Goal: Information Seeking & Learning: Learn about a topic

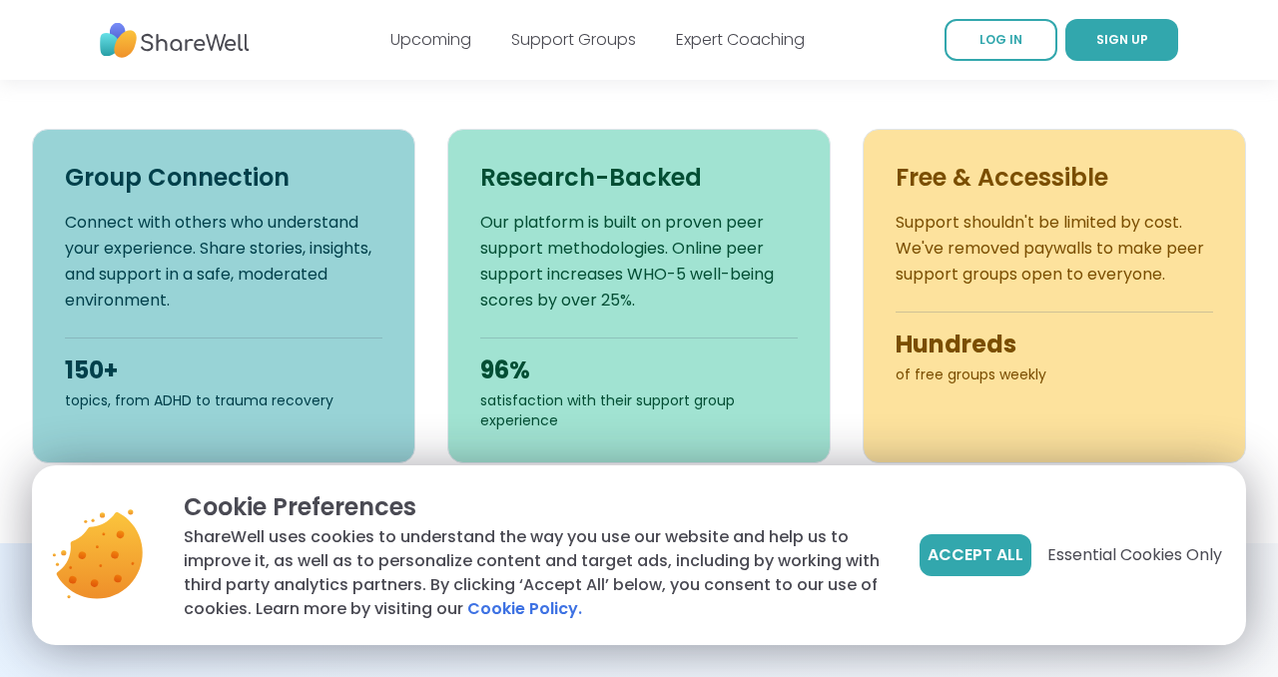
scroll to position [759, 0]
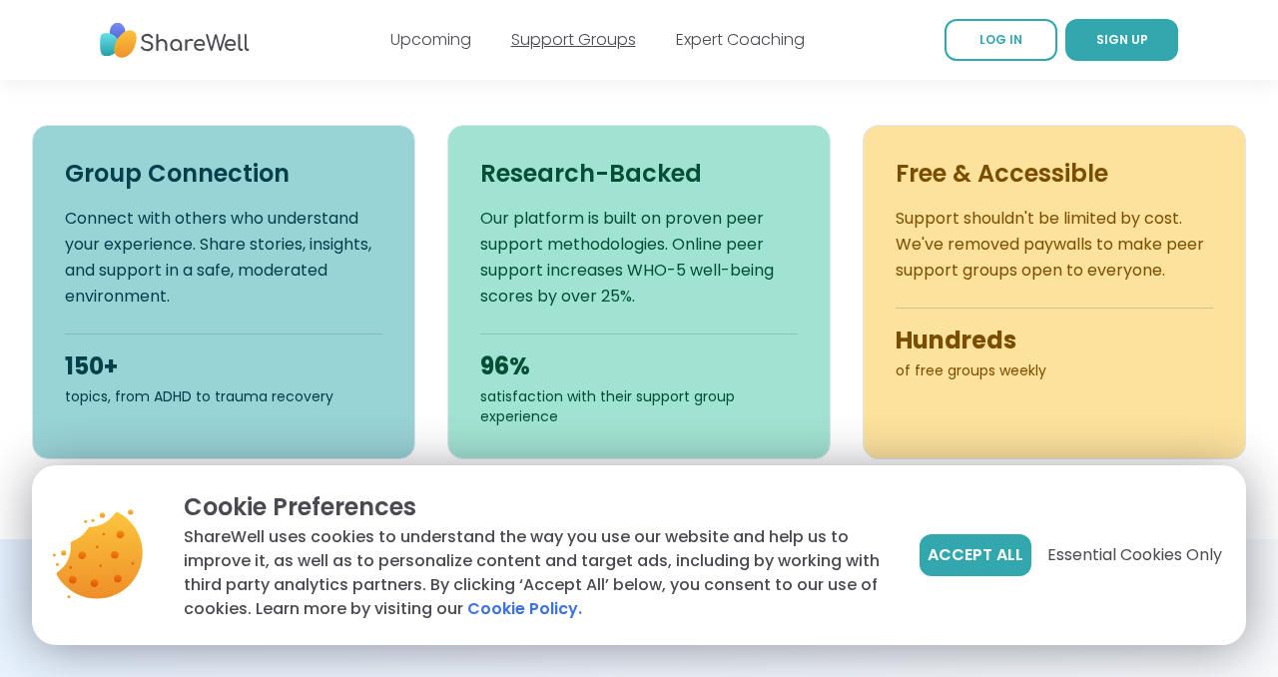
click at [589, 41] on link "Support Groups" at bounding box center [573, 39] width 125 height 23
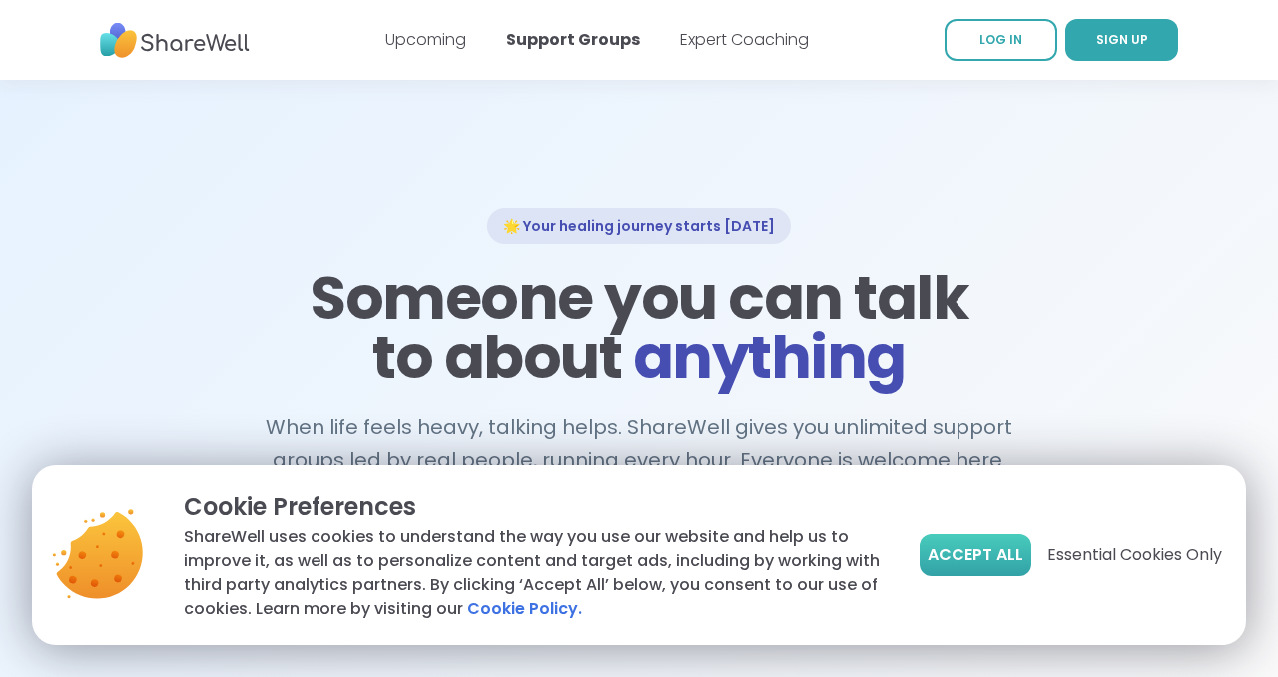
click at [963, 555] on span "Accept All" at bounding box center [976, 555] width 96 height 24
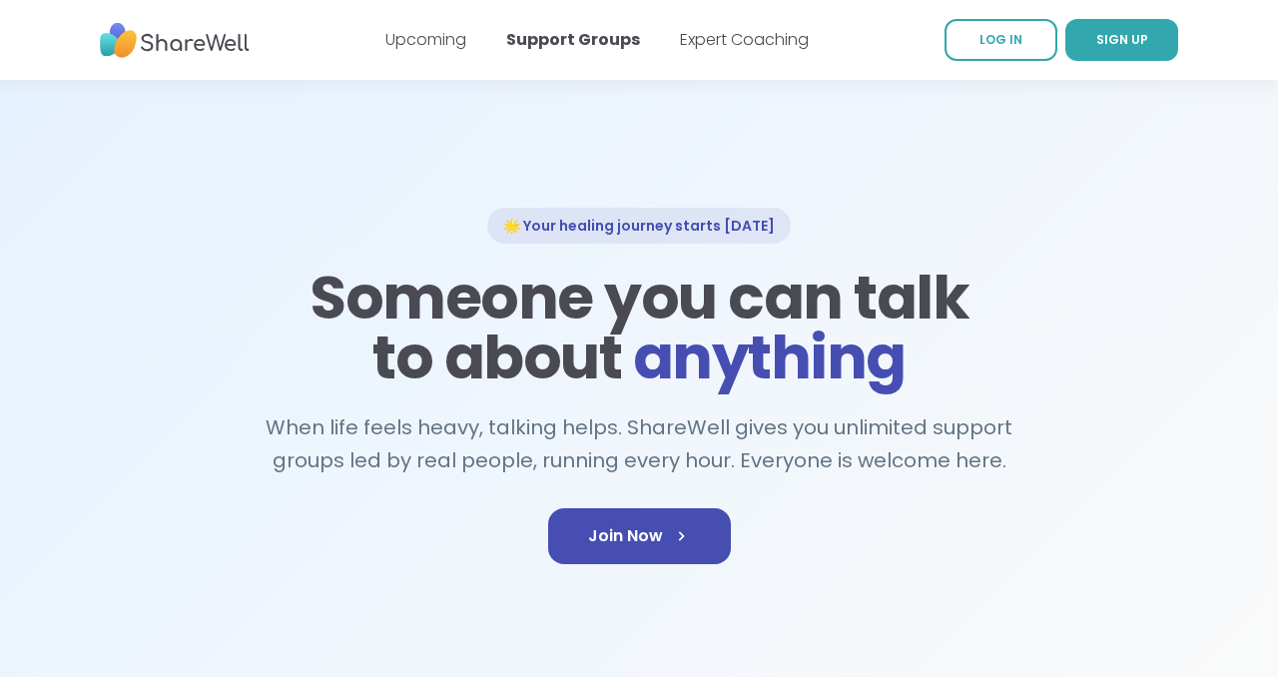
drag, startPoint x: 1277, startPoint y: 124, endPoint x: 1276, endPoint y: 36, distance: 87.9
click at [425, 41] on link "Upcoming" at bounding box center [425, 39] width 81 height 23
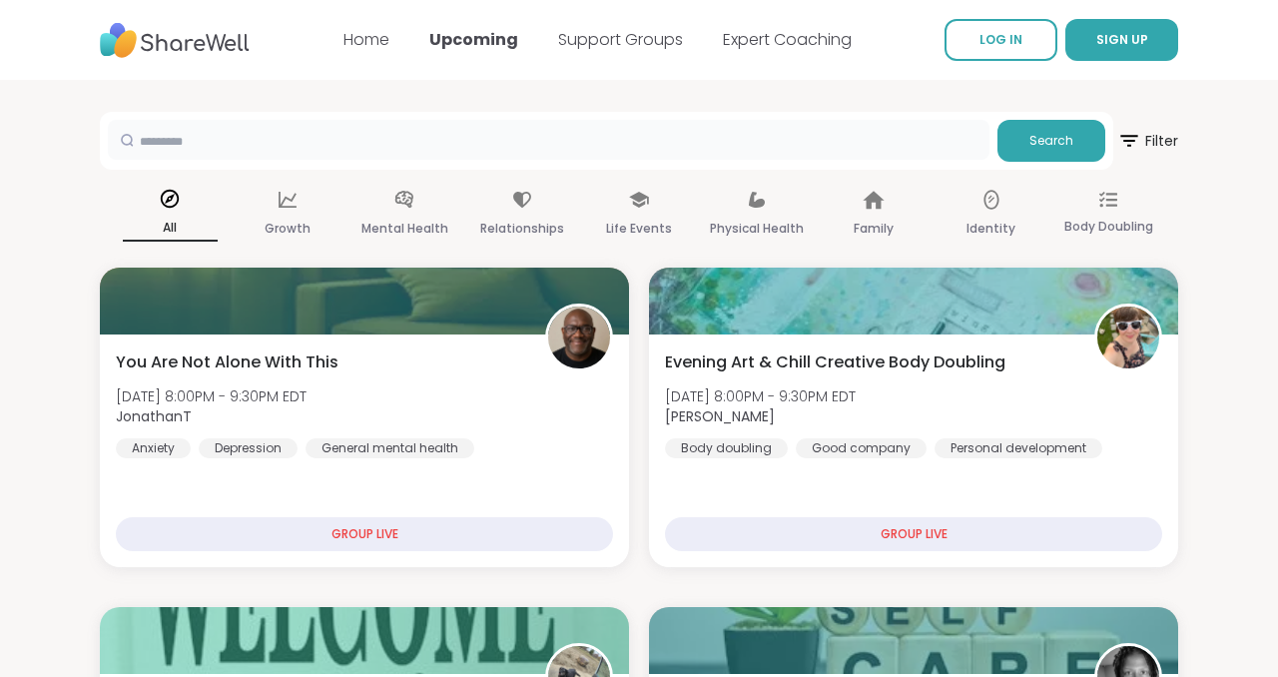
click at [552, 137] on input "text" at bounding box center [549, 140] width 882 height 40
type input "**********"
click at [1078, 141] on button "Search" at bounding box center [1051, 141] width 108 height 42
